Goal: Transaction & Acquisition: Purchase product/service

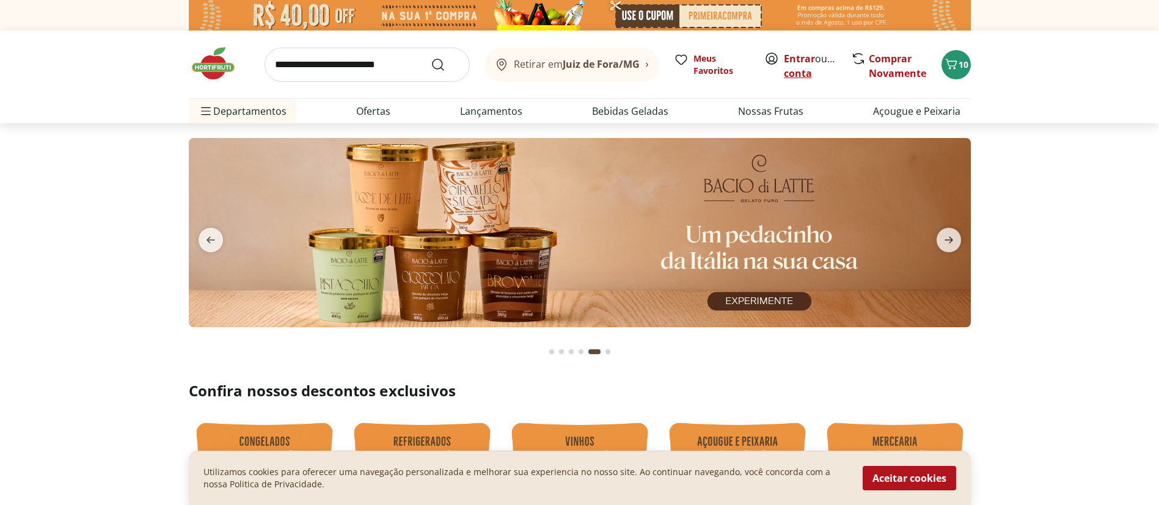
click at [787, 73] on link "Criar conta" at bounding box center [817, 66] width 67 height 28
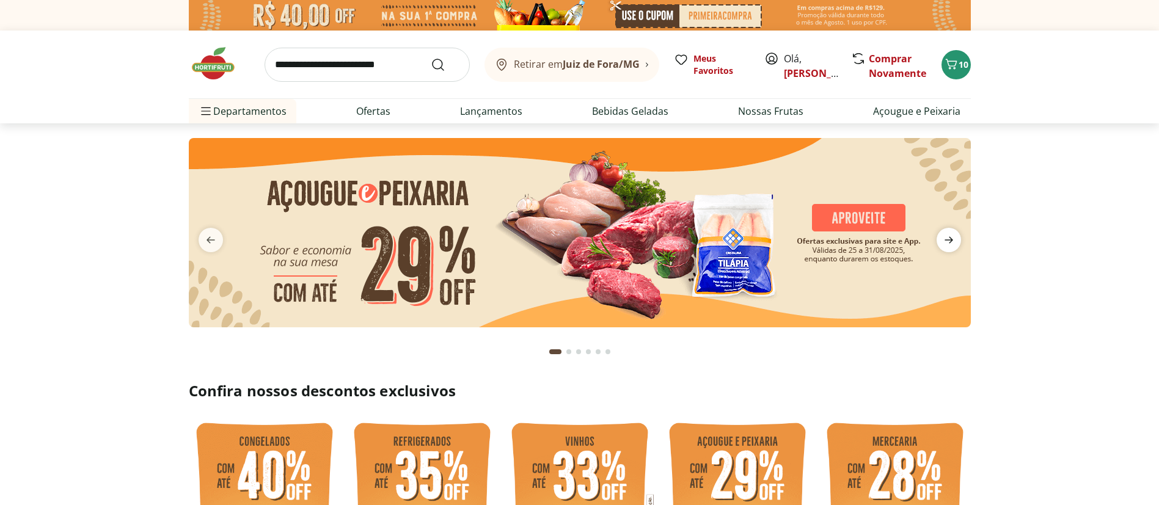
click at [948, 244] on icon "next" at bounding box center [949, 240] width 9 height 7
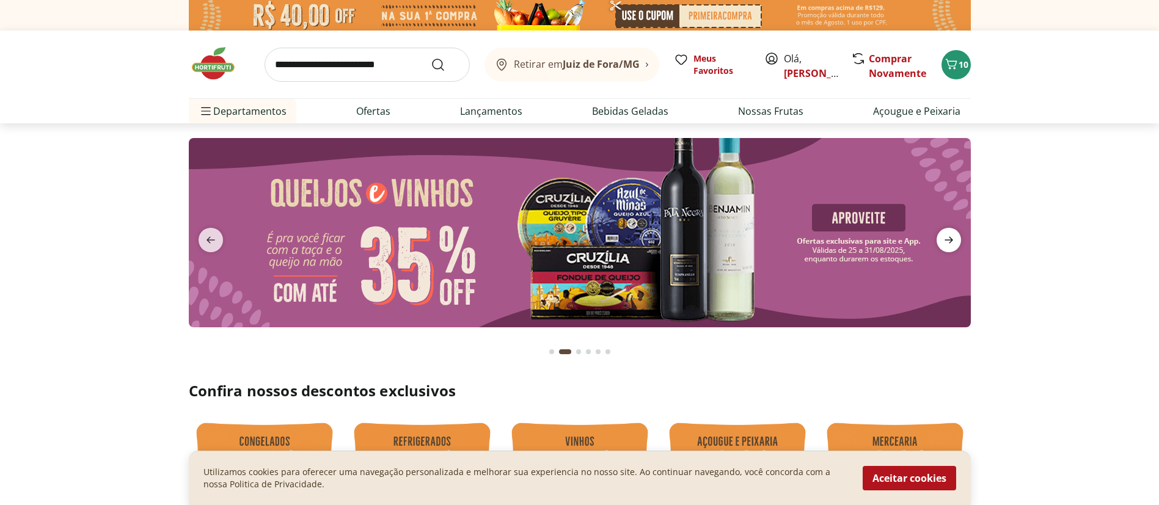
click at [948, 244] on icon "next" at bounding box center [949, 240] width 9 height 7
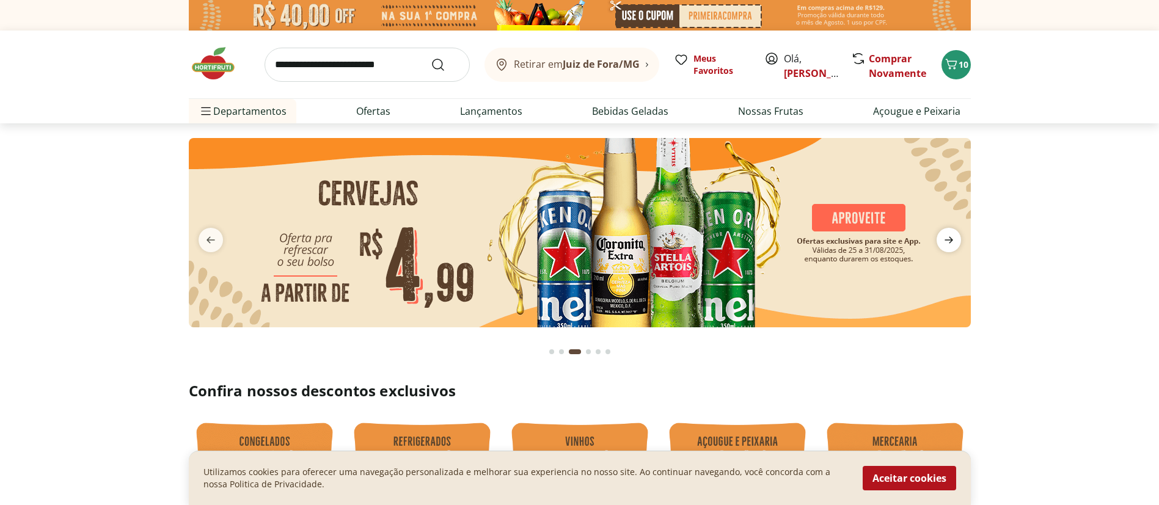
click at [948, 244] on icon "next" at bounding box center [949, 240] width 9 height 7
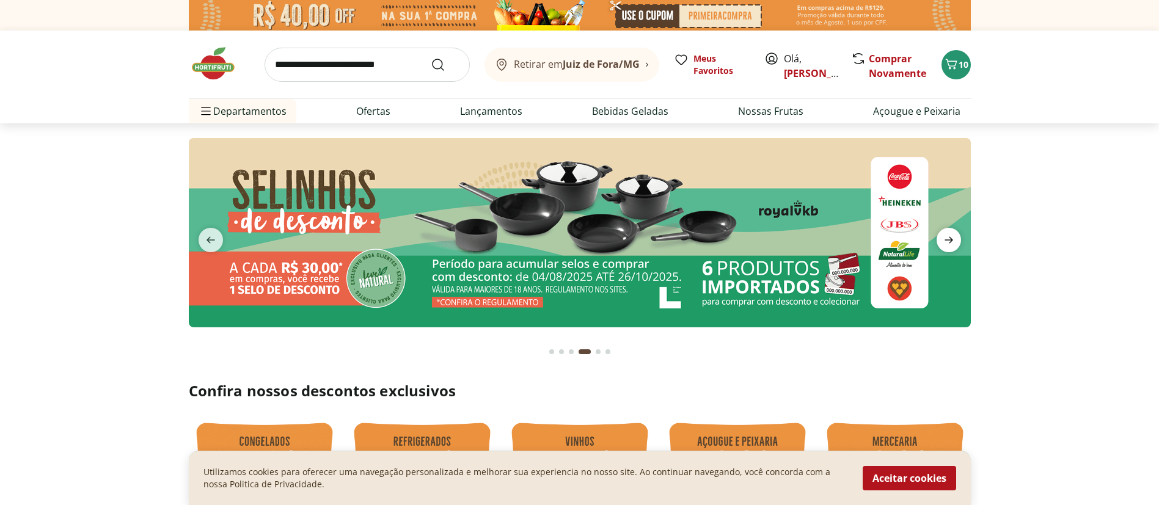
click at [948, 244] on icon "next" at bounding box center [949, 240] width 9 height 7
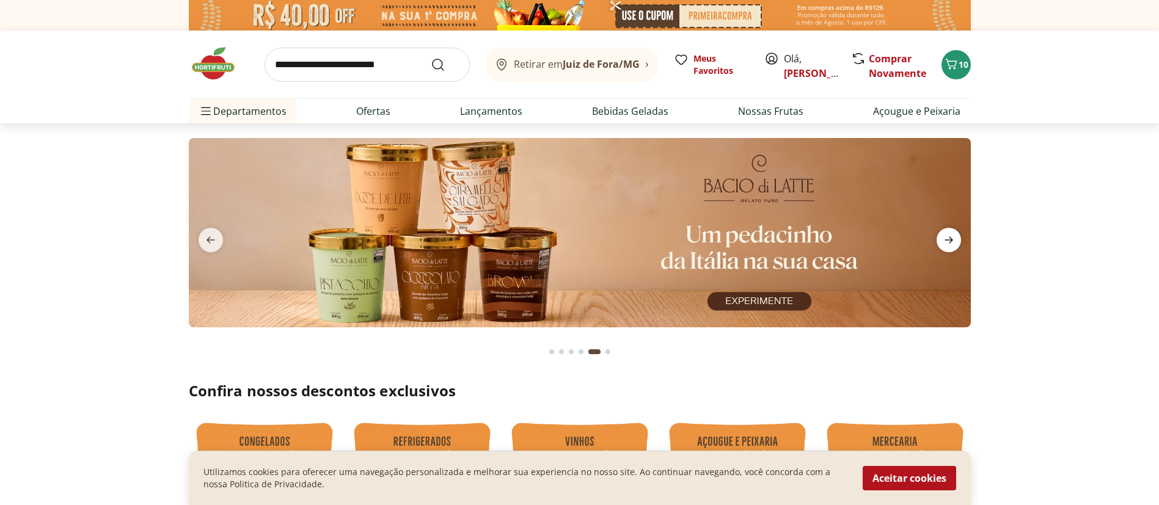
click at [948, 244] on icon "next" at bounding box center [949, 240] width 9 height 7
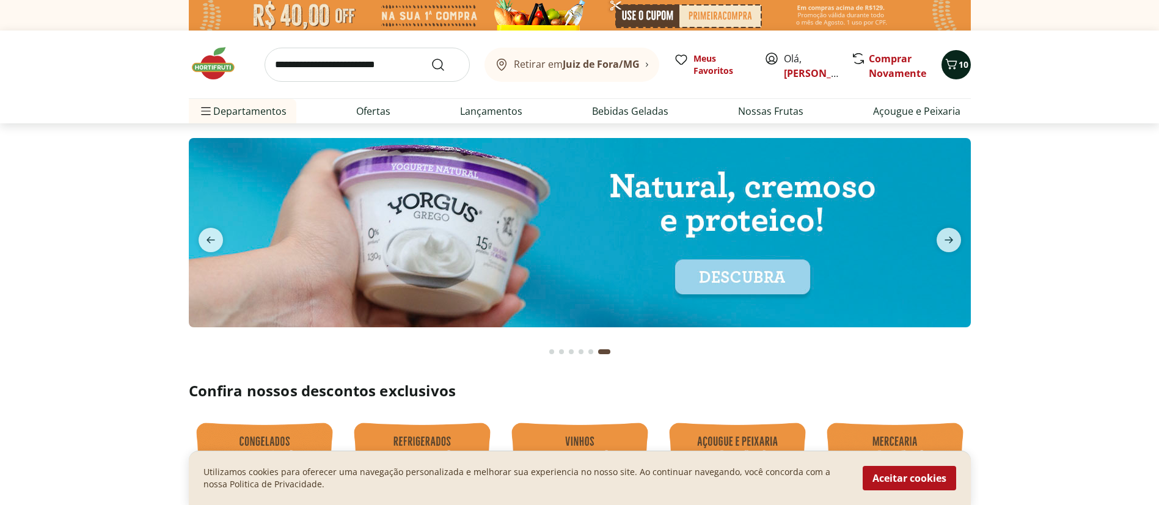
click at [959, 65] on span "10" at bounding box center [964, 65] width 10 height 12
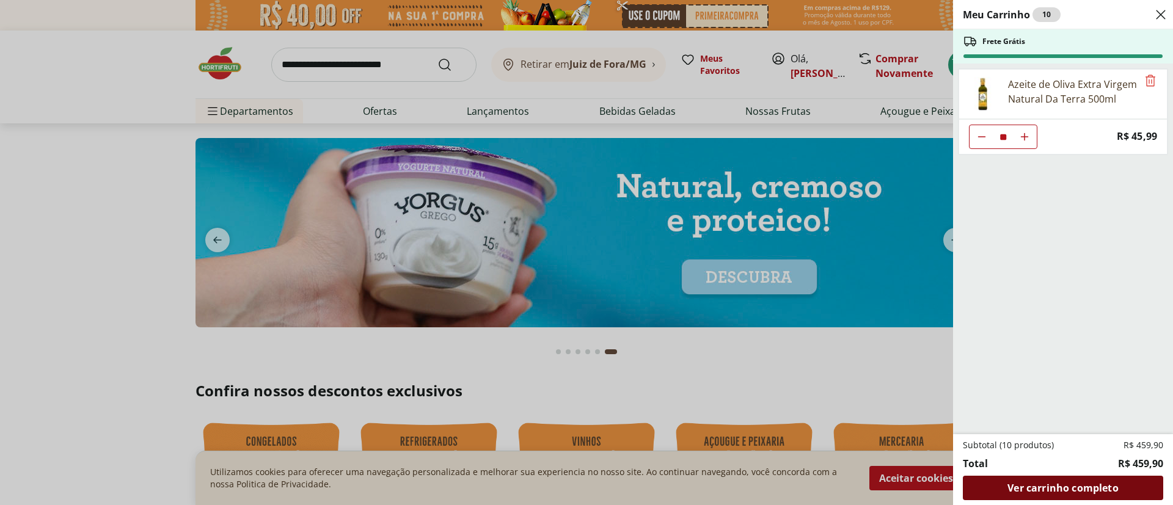
click at [1050, 483] on span "Ver carrinho completo" at bounding box center [1063, 488] width 111 height 10
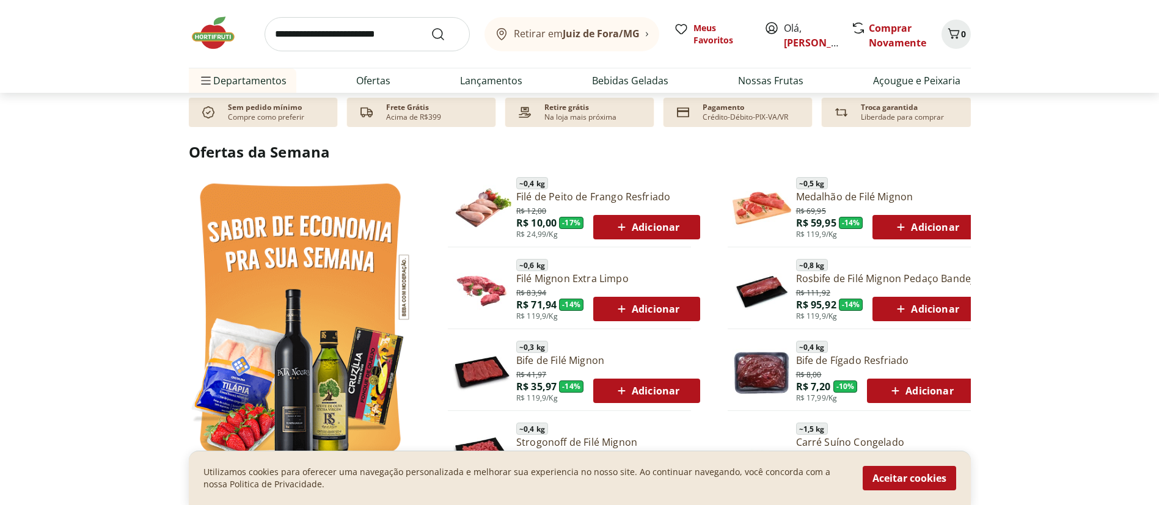
scroll to position [489, 0]
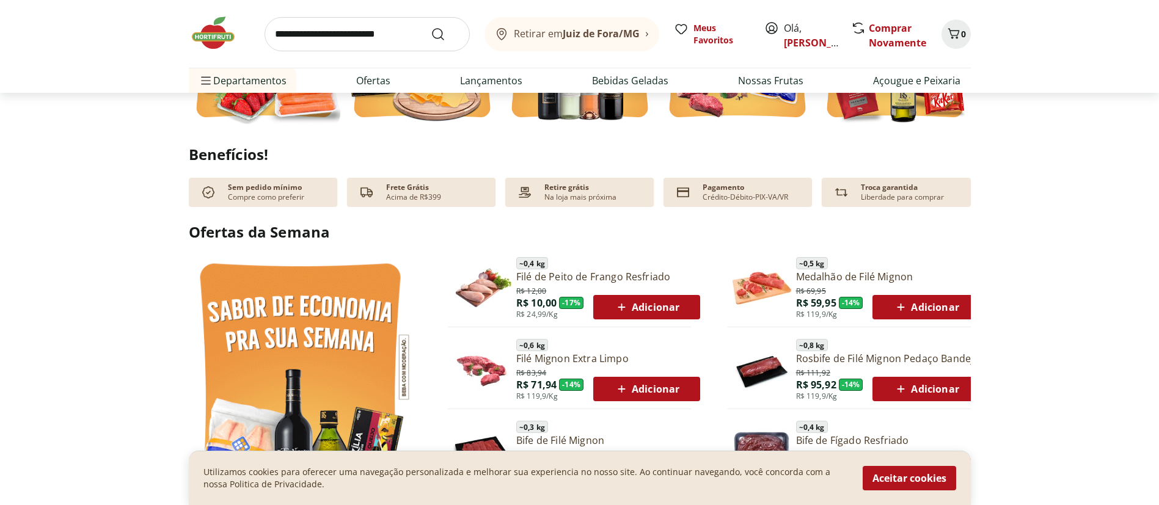
click at [335, 35] on input "search" at bounding box center [367, 34] width 205 height 34
type input "****"
click at [431, 42] on icon "Submit Search" at bounding box center [438, 34] width 15 height 15
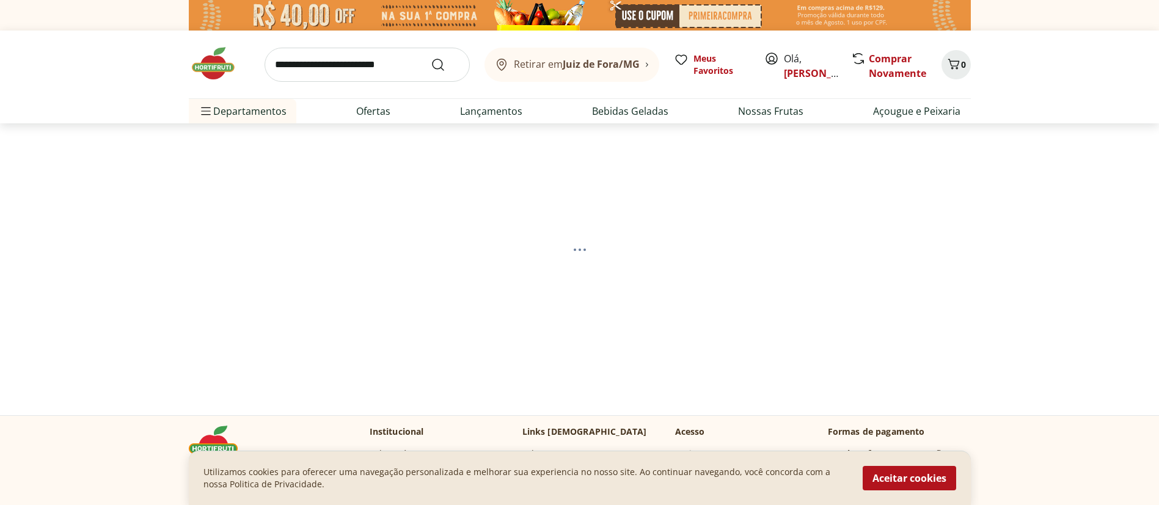
select select "**********"
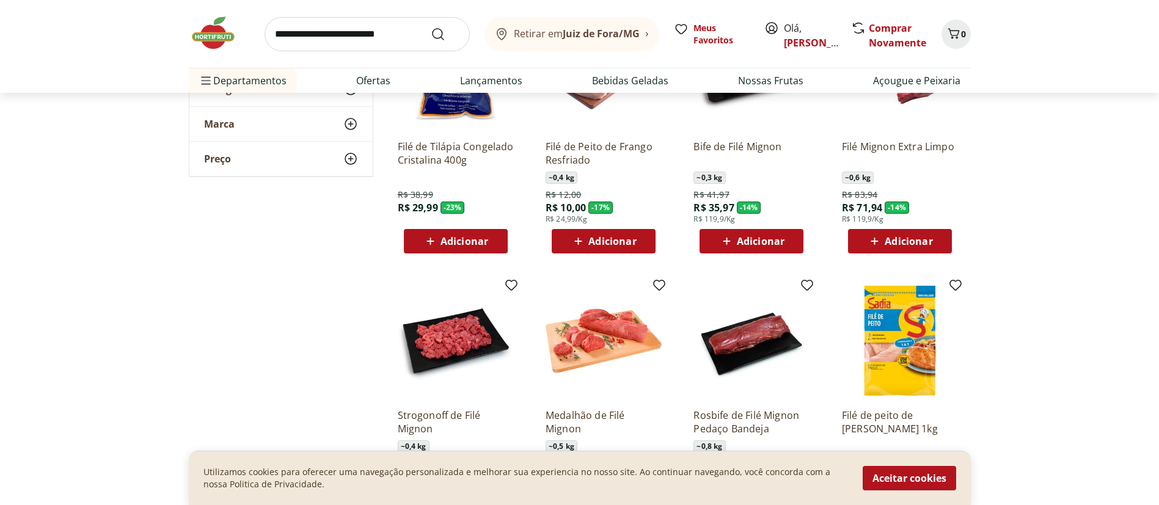
scroll to position [183, 0]
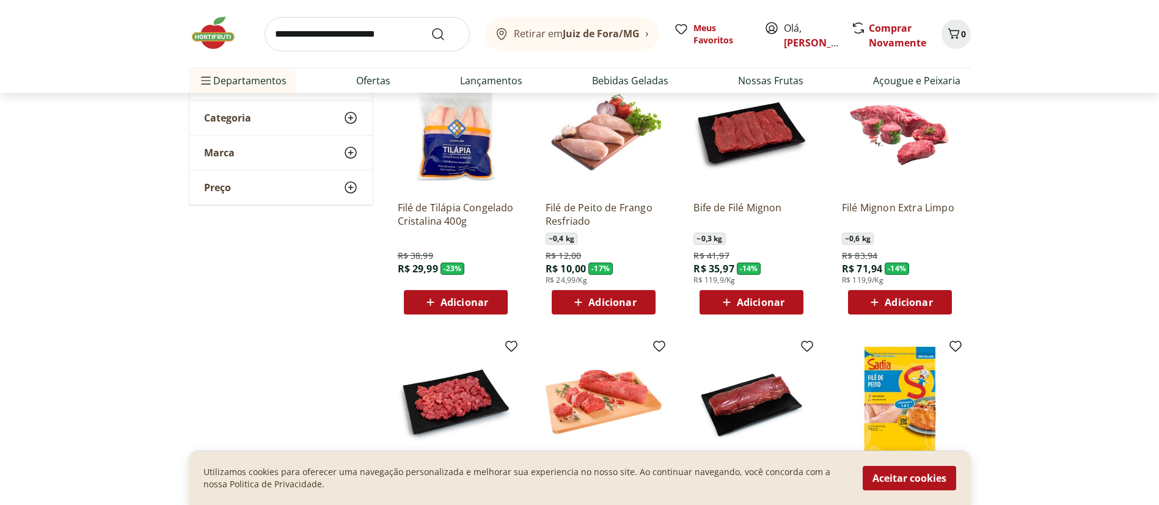
click at [767, 307] on span "Adicionar" at bounding box center [761, 303] width 48 height 10
click at [904, 307] on span "Adicionar" at bounding box center [909, 303] width 48 height 10
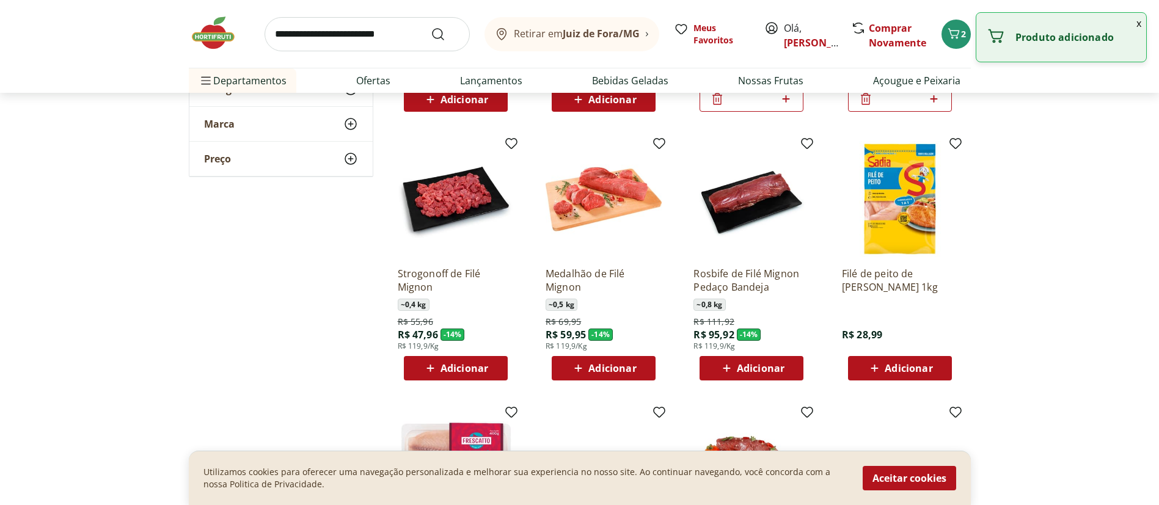
scroll to position [489, 0]
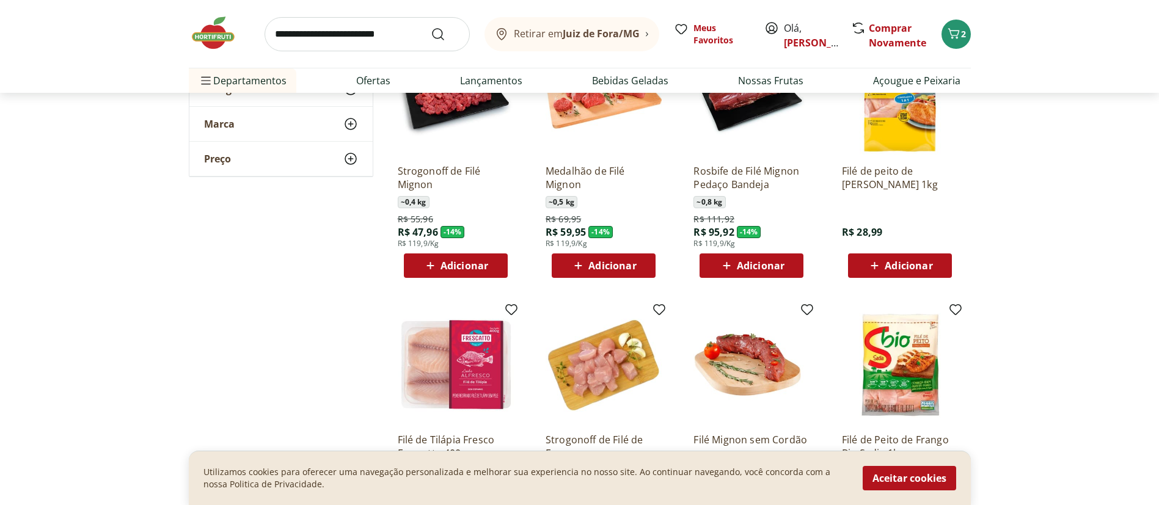
click at [592, 271] on span "Adicionar" at bounding box center [613, 266] width 48 height 10
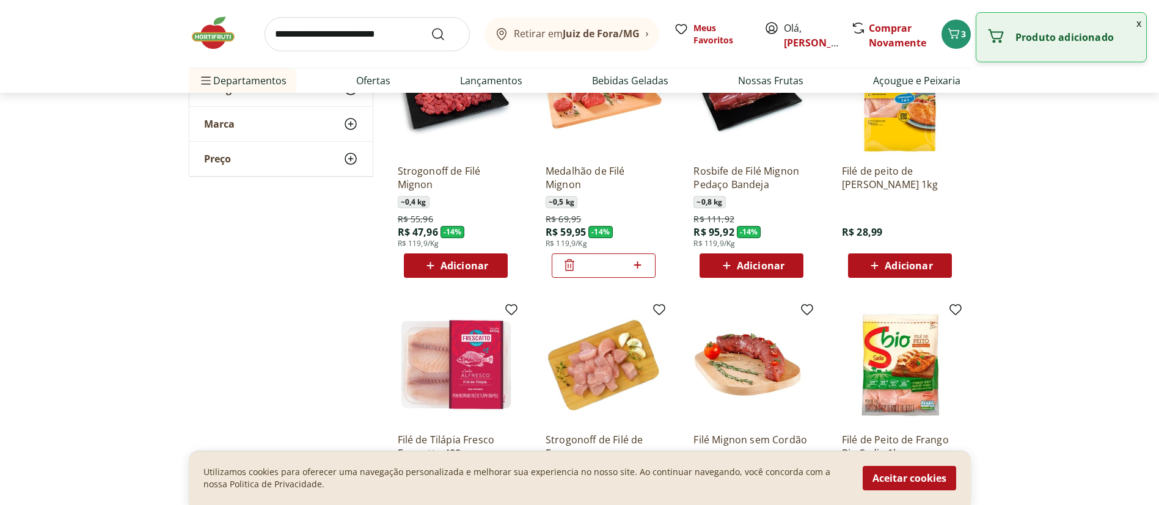
click at [727, 273] on icon at bounding box center [726, 266] width 15 height 15
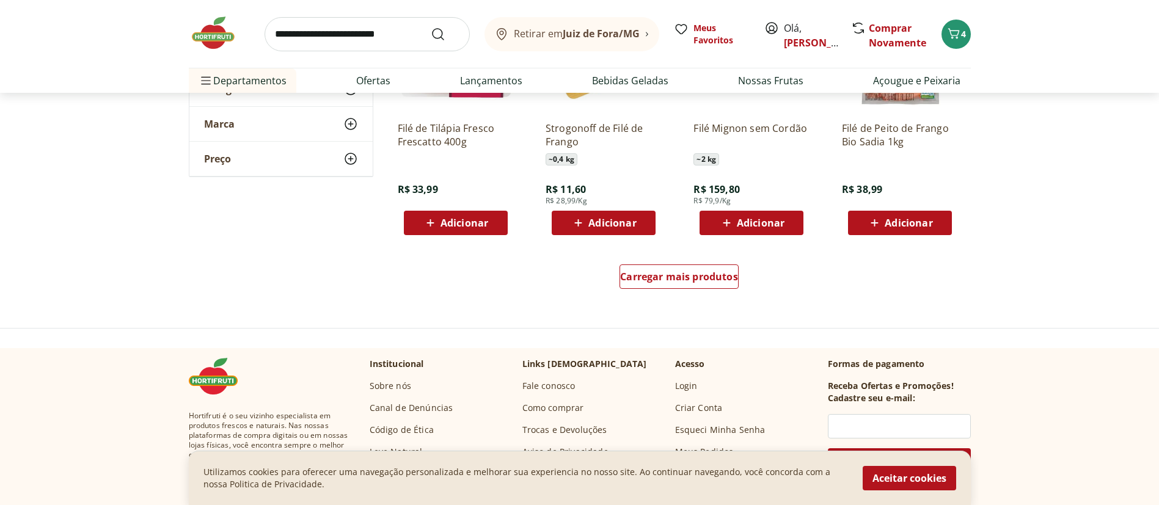
scroll to position [856, 0]
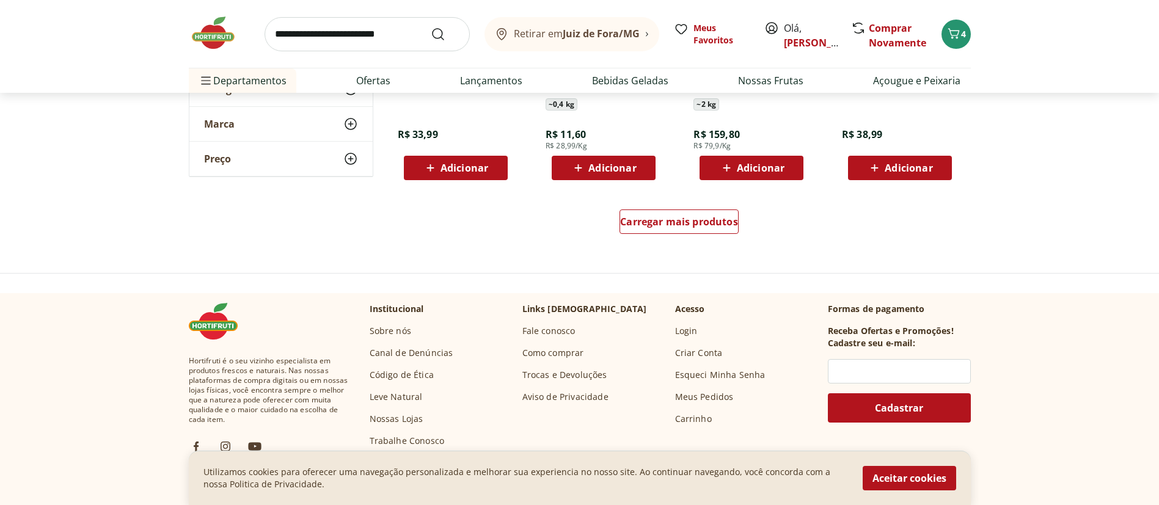
click at [728, 175] on icon at bounding box center [726, 168] width 15 height 15
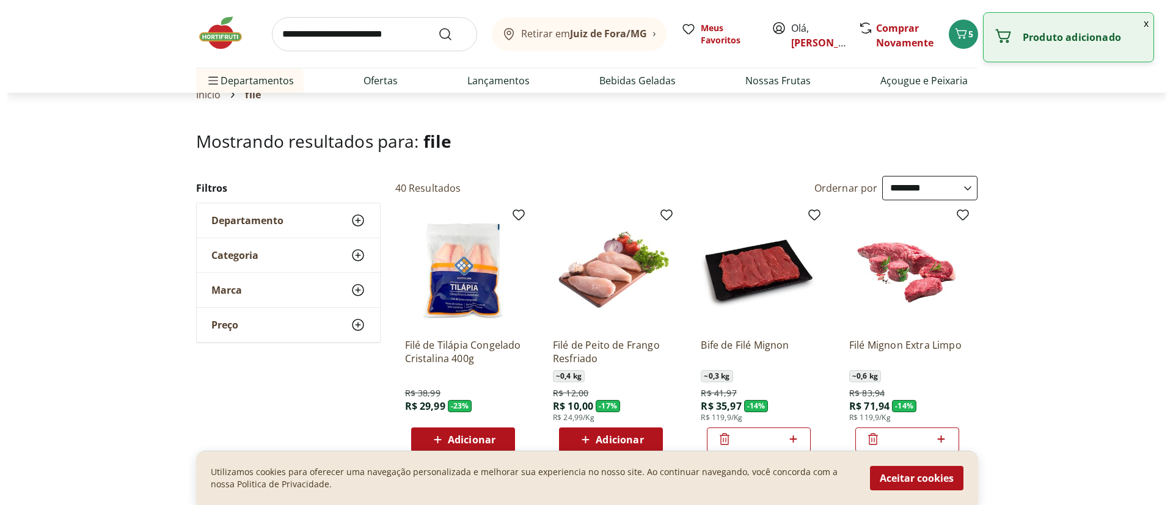
scroll to position [0, 0]
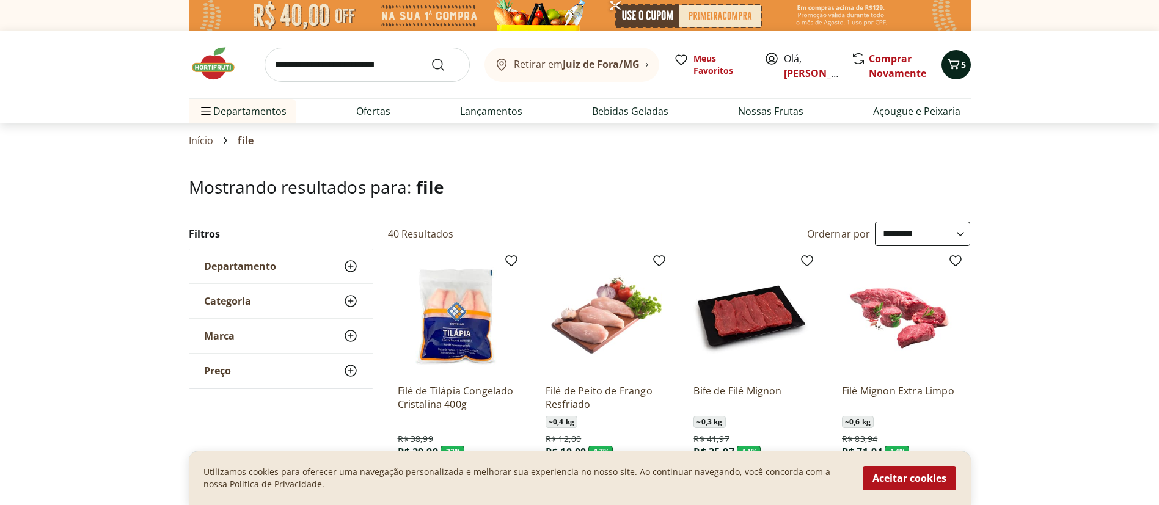
click at [947, 70] on icon "Carrinho" at bounding box center [954, 64] width 15 height 15
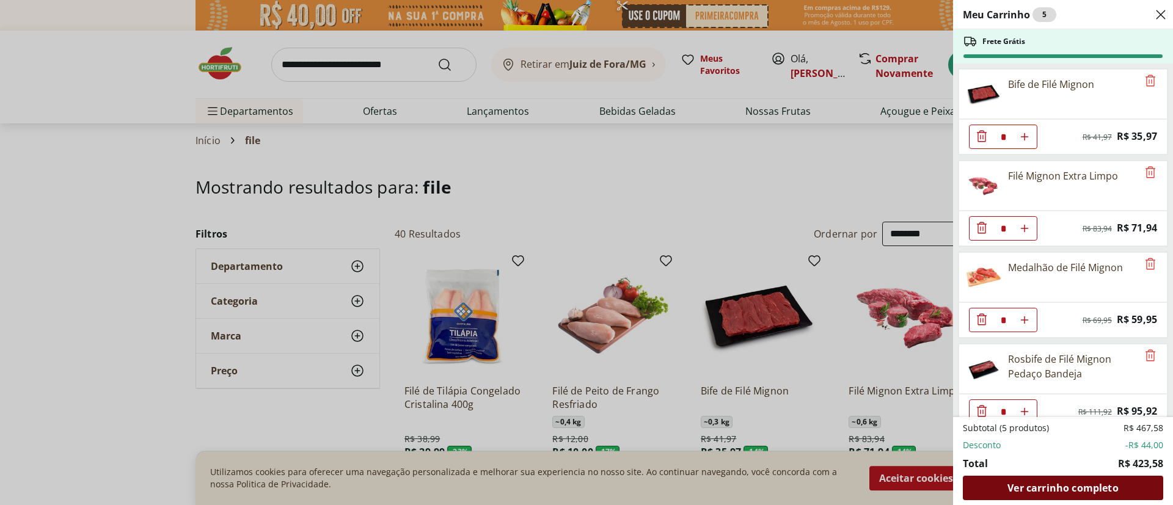
click at [1026, 483] on span "Ver carrinho completo" at bounding box center [1063, 488] width 111 height 10
